Goal: Task Accomplishment & Management: Manage account settings

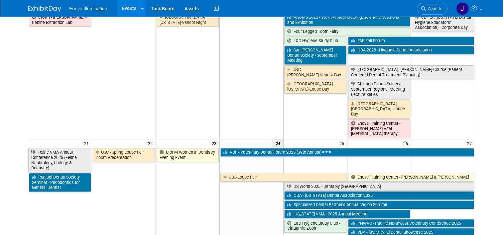
scroll to position [333, 0]
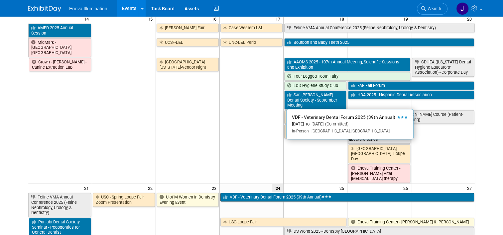
click at [259, 193] on link "VDF - Veterinary Dental Forum 2025 (39th Annual)" at bounding box center [348, 197] width 254 height 9
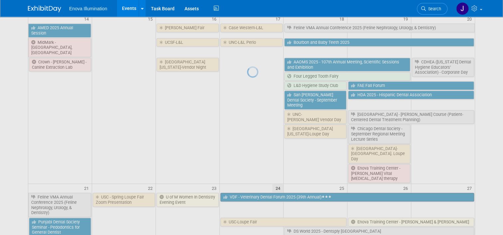
click at [256, 148] on div at bounding box center [251, 117] width 9 height 235
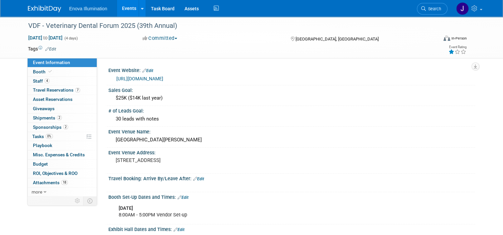
click at [455, 52] on icon at bounding box center [452, 52] width 6 height 5
click at [45, 88] on span "Travel Reservations 7" at bounding box center [56, 89] width 47 height 5
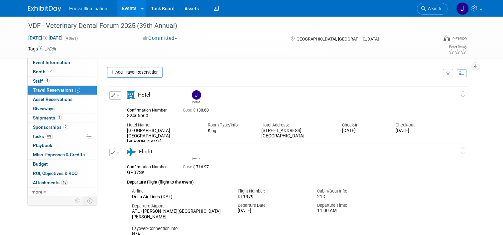
click at [117, 95] on span "button" at bounding box center [118, 95] width 3 height 1
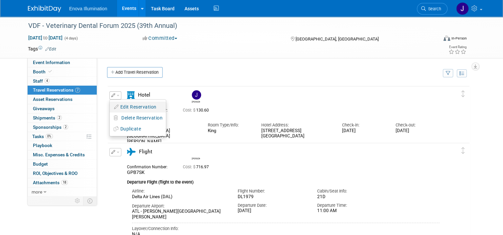
click at [118, 105] on button "Edit Reservation" at bounding box center [138, 107] width 56 height 10
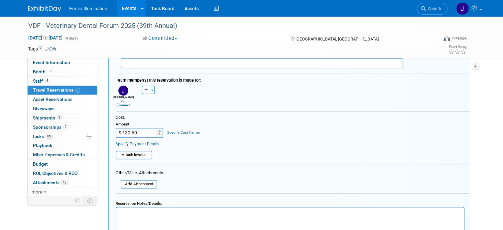
scroll to position [211, 0]
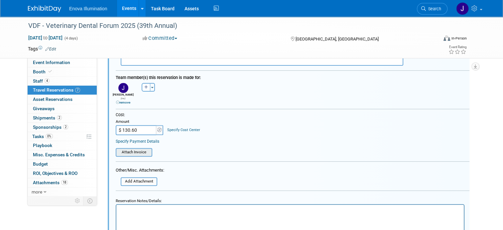
click at [125, 149] on input "file" at bounding box center [112, 152] width 79 height 7
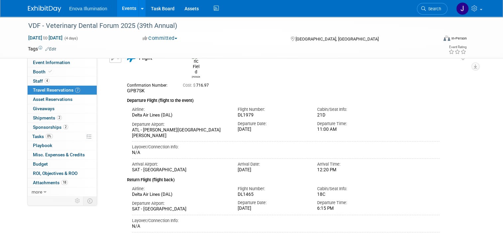
scroll to position [377, 0]
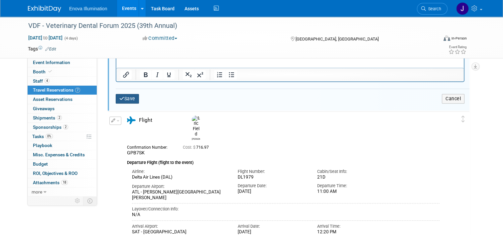
click at [129, 94] on button "Save" at bounding box center [127, 99] width 23 height 10
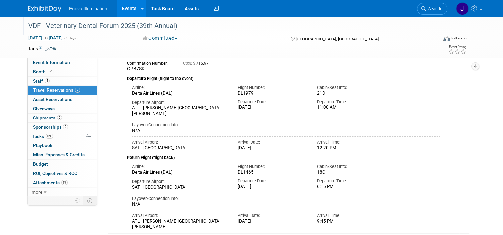
scroll to position [11, 0]
